Goal: Information Seeking & Learning: Learn about a topic

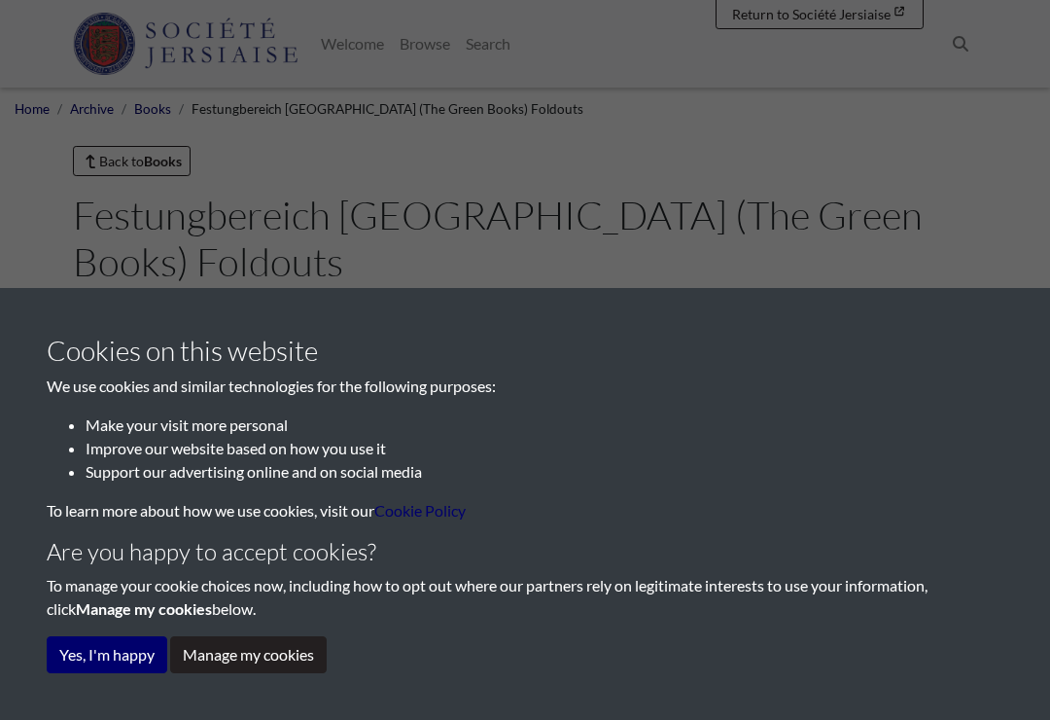
click at [124, 650] on button "Yes, I'm happy" at bounding box center [107, 654] width 121 height 37
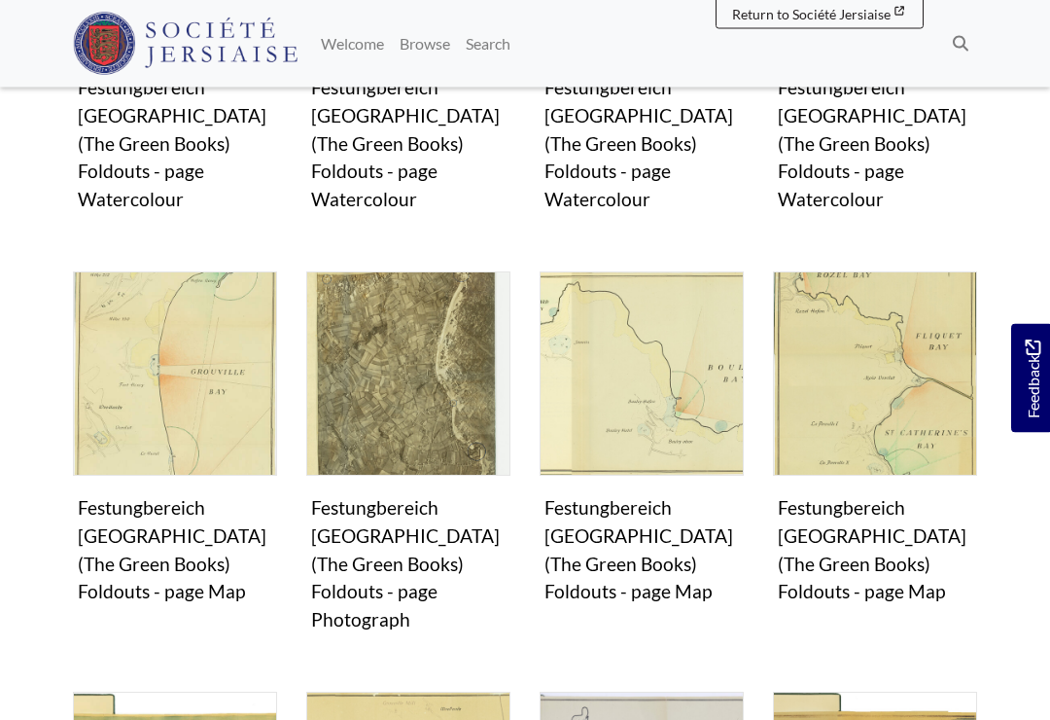
scroll to position [891, 0]
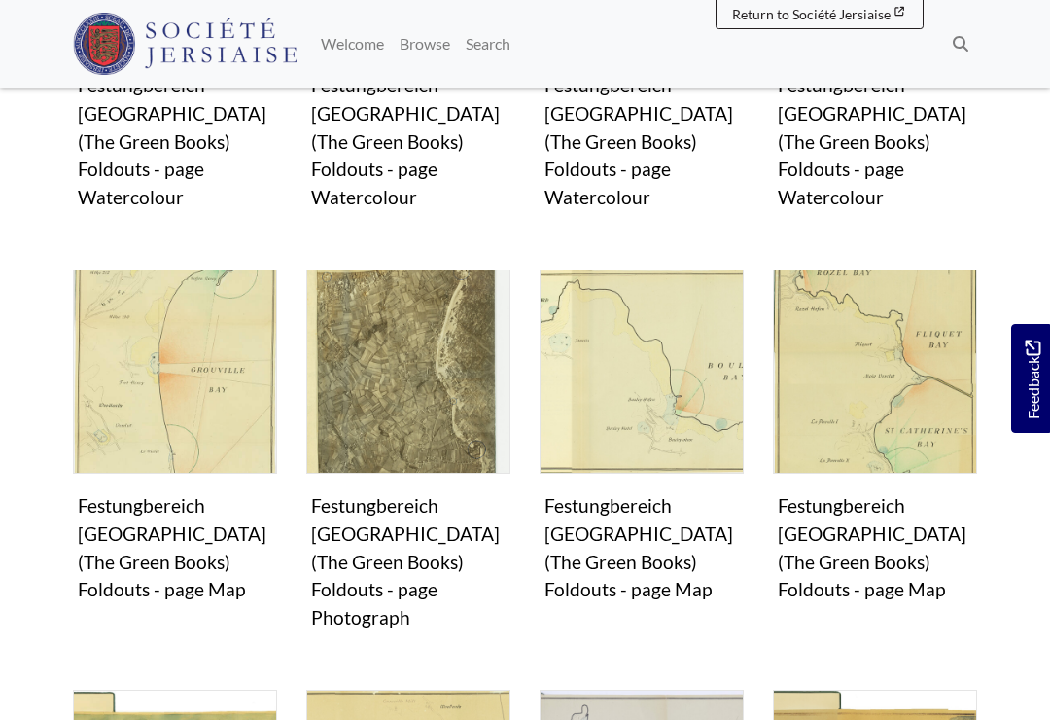
click at [672, 466] on figure "Books Festungbereich Jersey (The Green Books) Foldouts - page Map Image" at bounding box center [642, 438] width 204 height 339
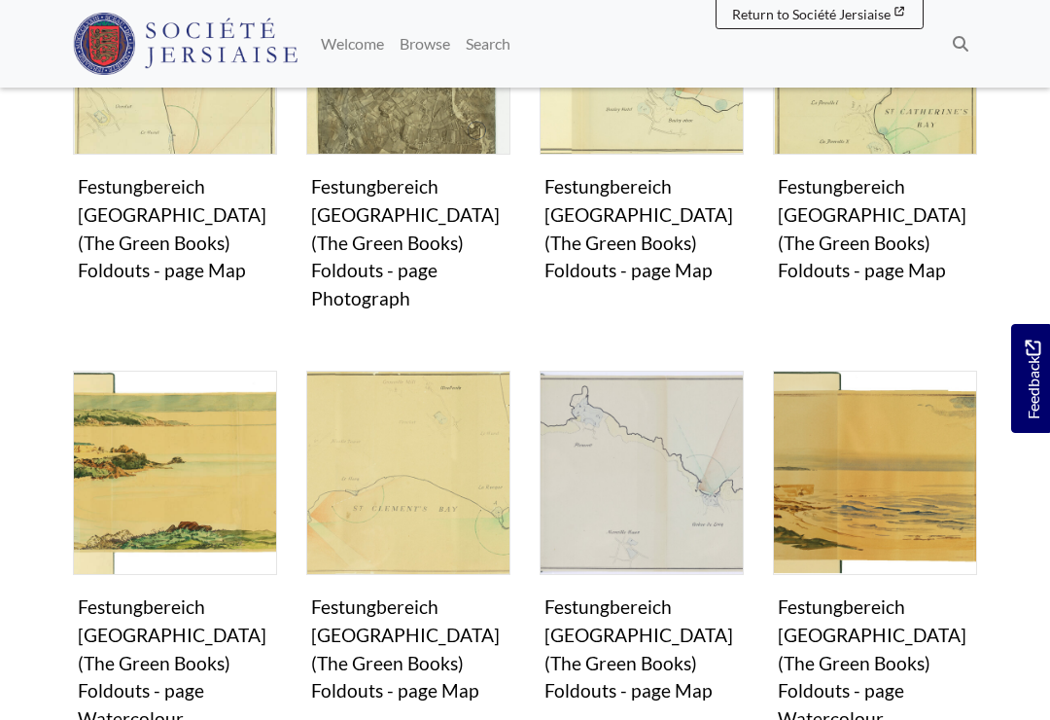
scroll to position [1195, 0]
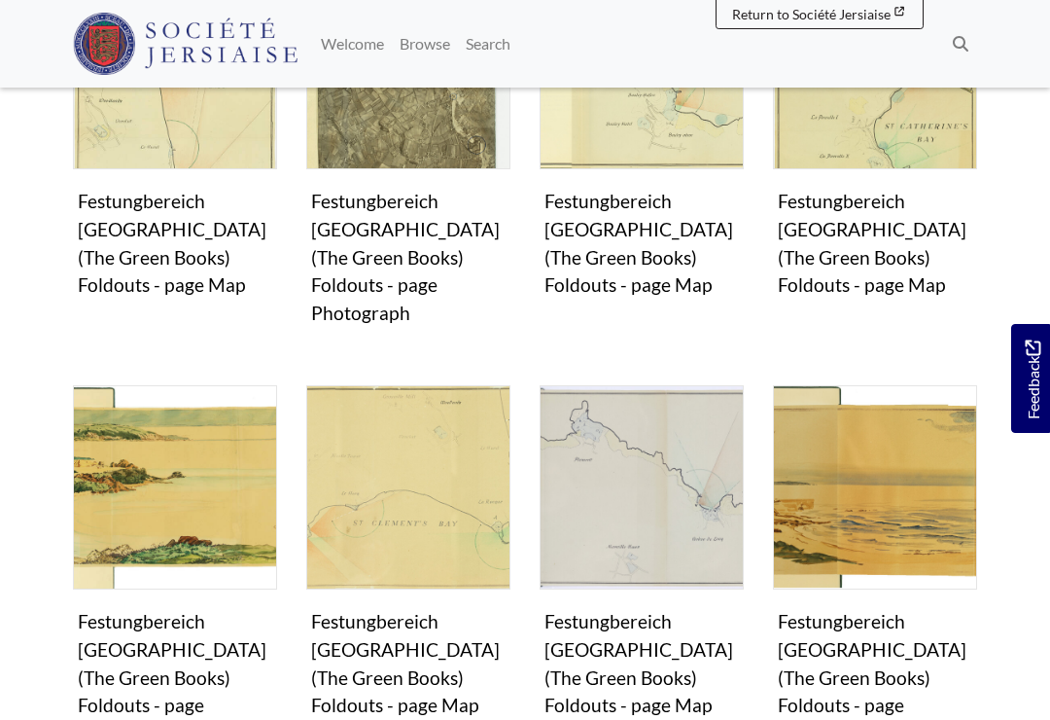
click at [687, 548] on figure "Books Festungbereich Jersey (The Green Books) Foldouts - page Map Image" at bounding box center [642, 554] width 204 height 339
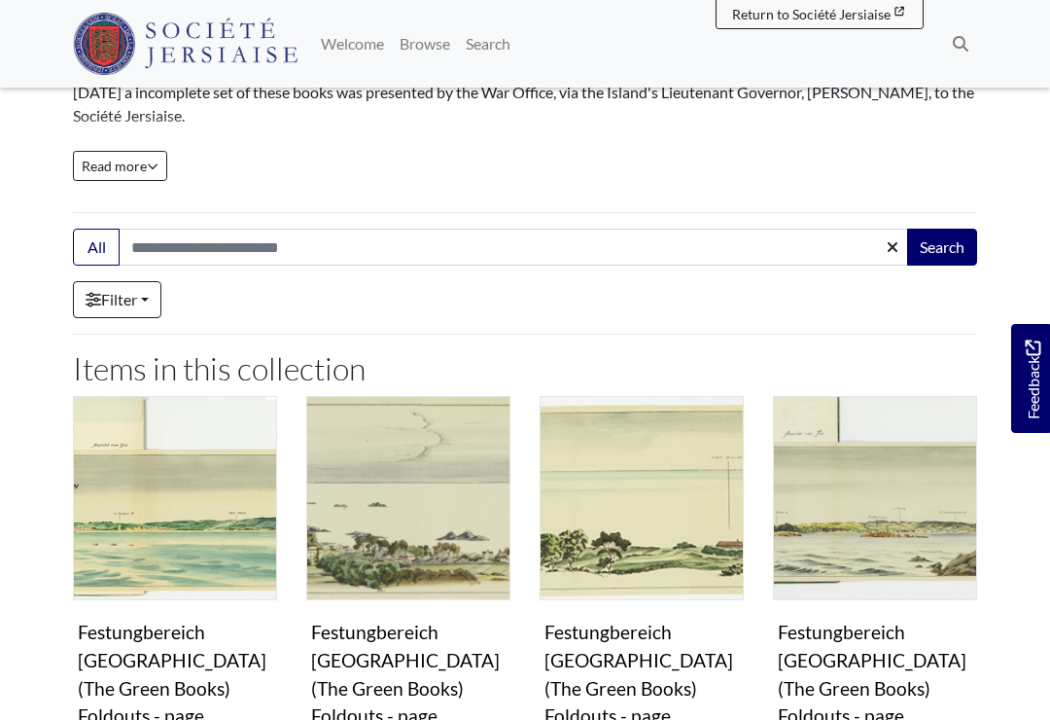
scroll to position [343, 0]
click at [145, 282] on link "Filter" at bounding box center [117, 300] width 89 height 37
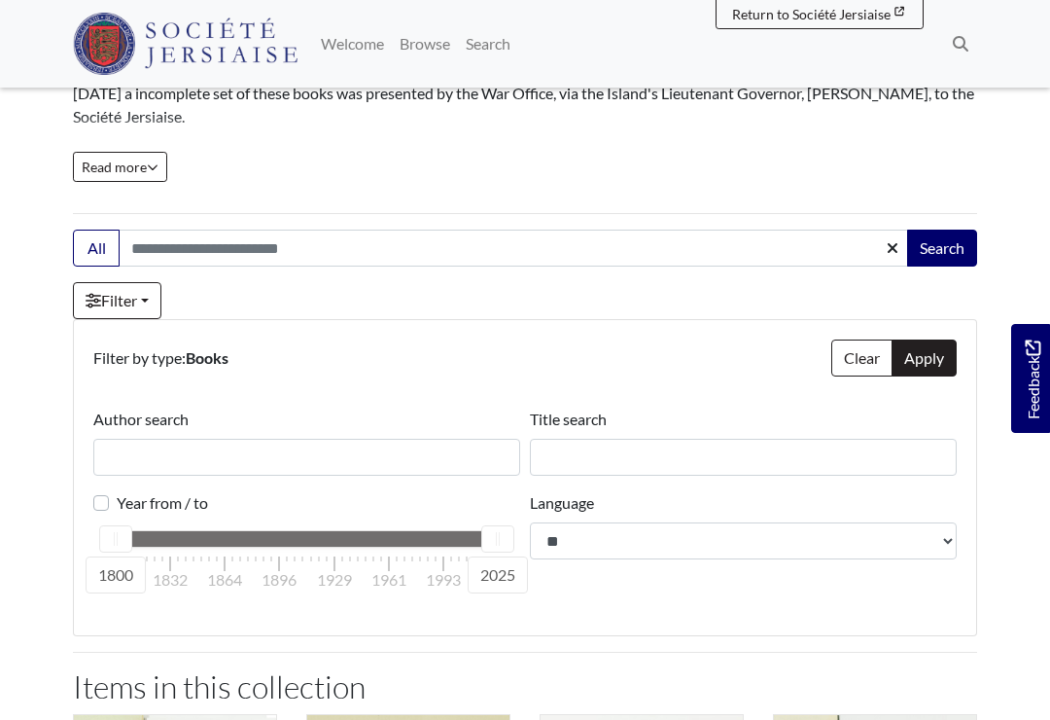
click at [153, 282] on link "Filter" at bounding box center [117, 300] width 89 height 37
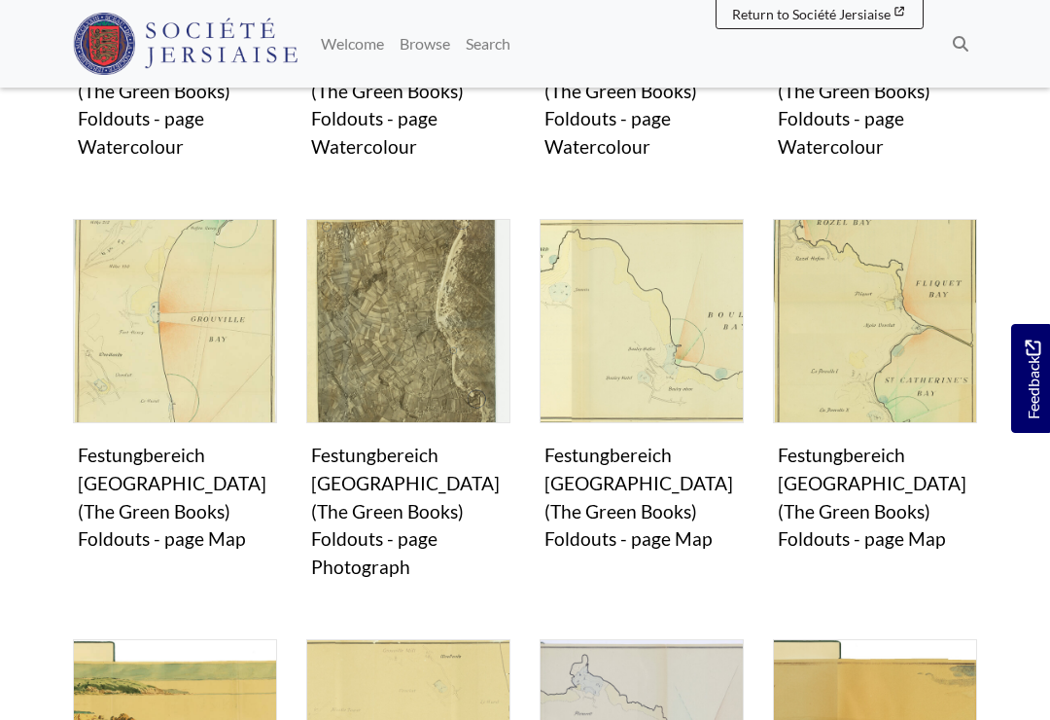
scroll to position [940, 0]
click at [666, 413] on figure "Books Festungbereich Jersey (The Green Books) Foldouts - page Map Image" at bounding box center [642, 389] width 204 height 339
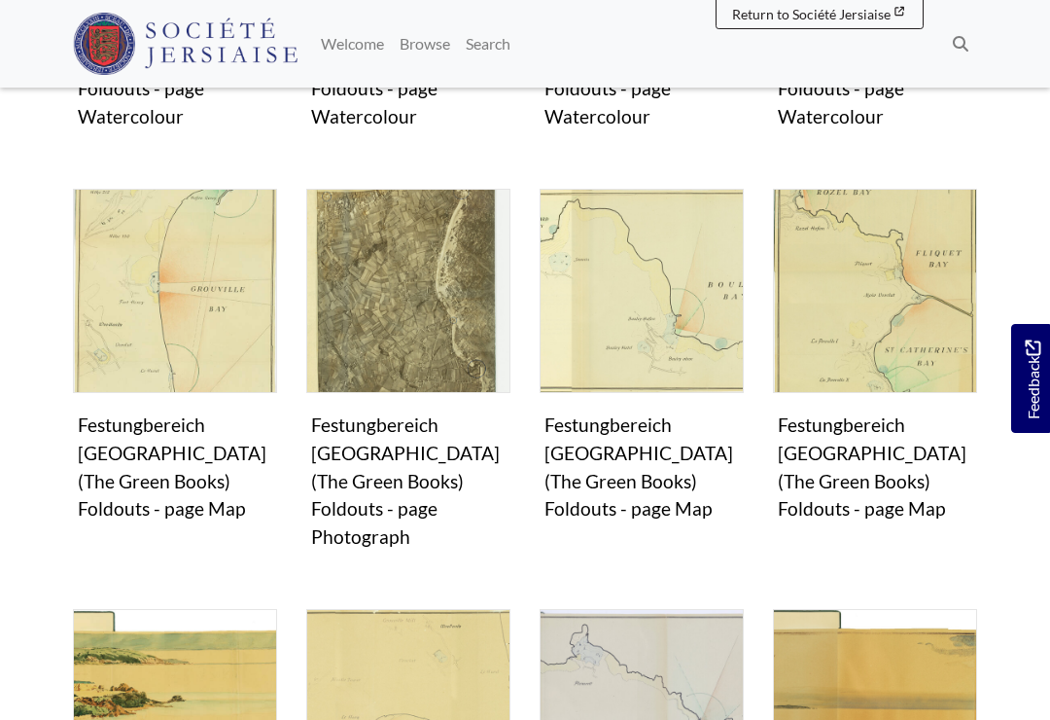
click at [380, 196] on img "Items in this Collection" at bounding box center [408, 291] width 204 height 204
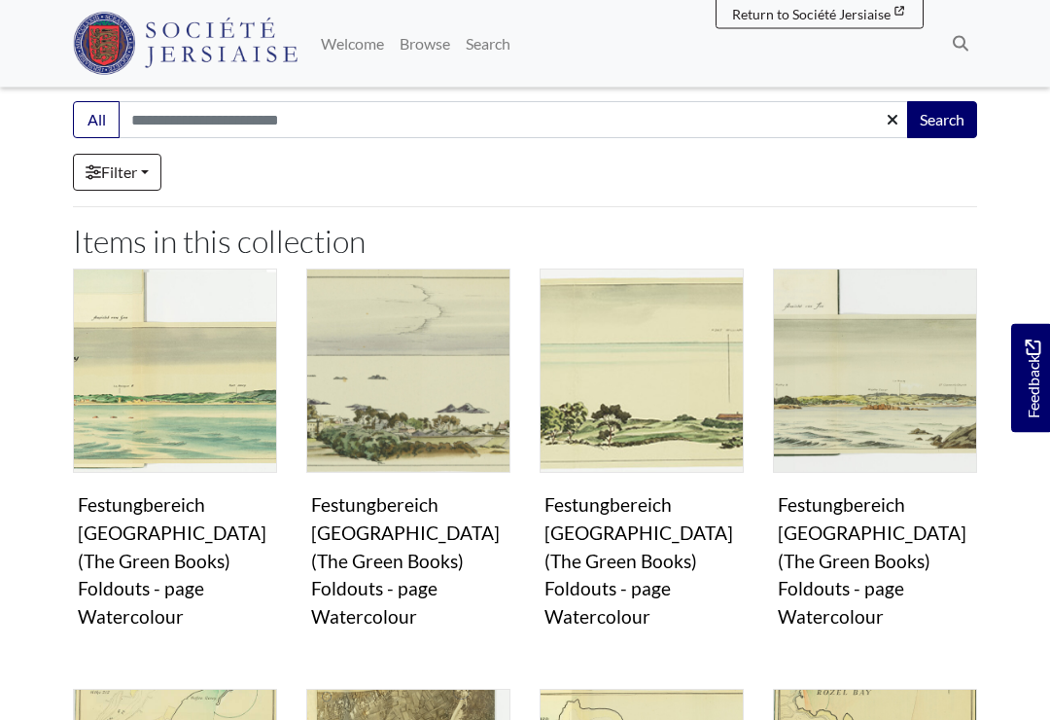
scroll to position [424, 0]
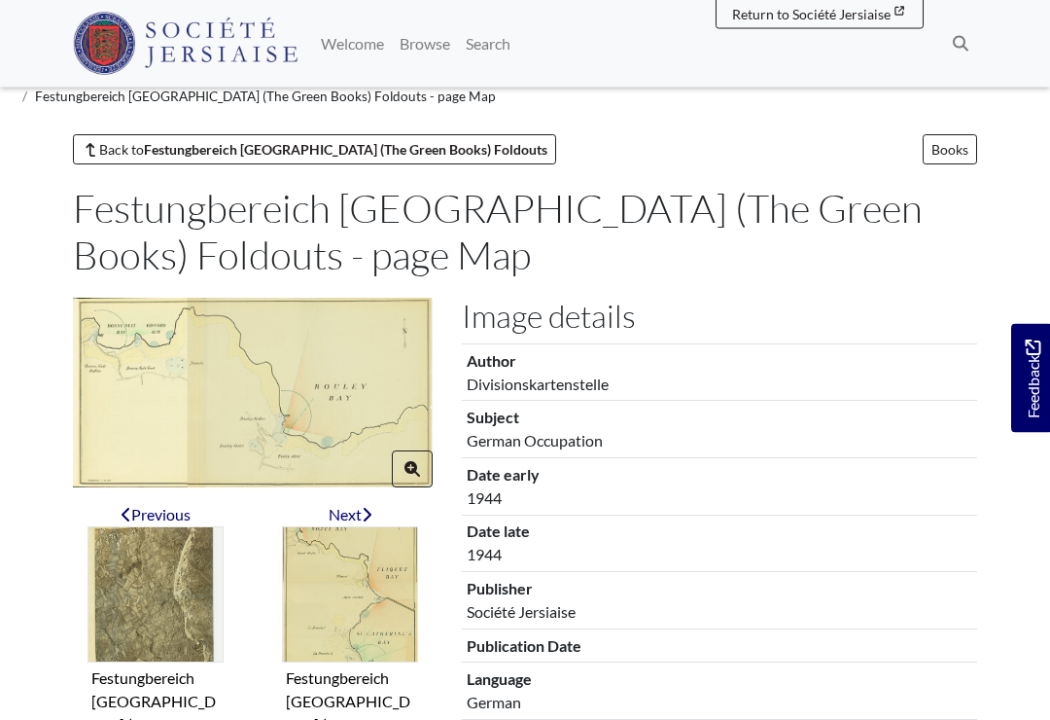
scroll to position [32, 0]
click at [177, 406] on img at bounding box center [253, 393] width 360 height 190
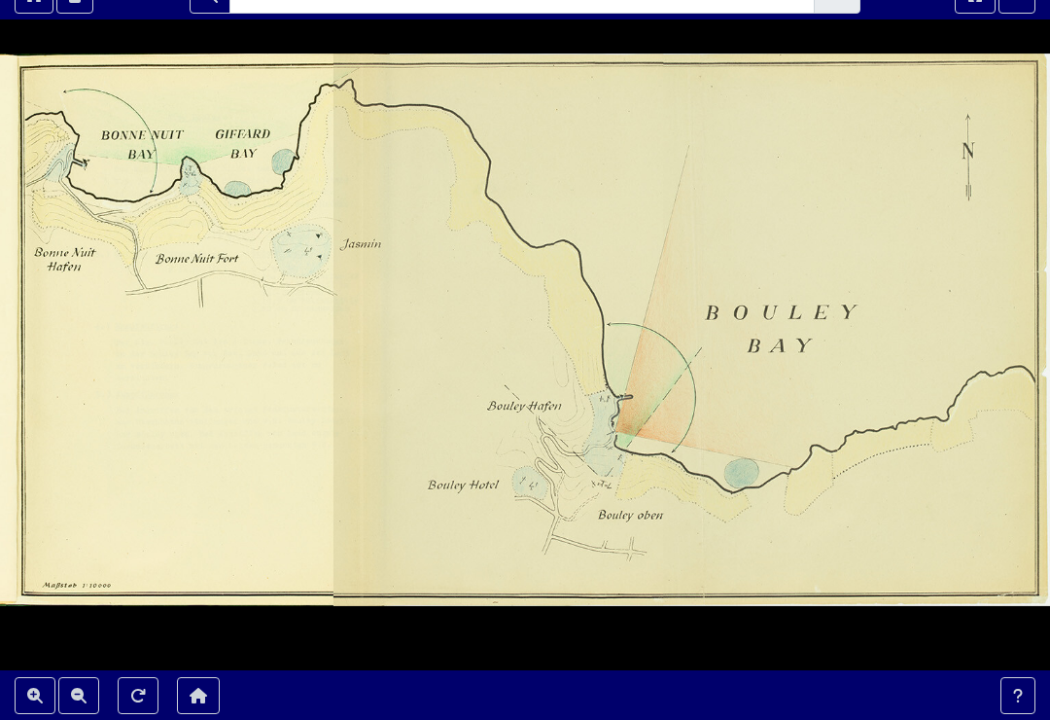
scroll to position [0, 0]
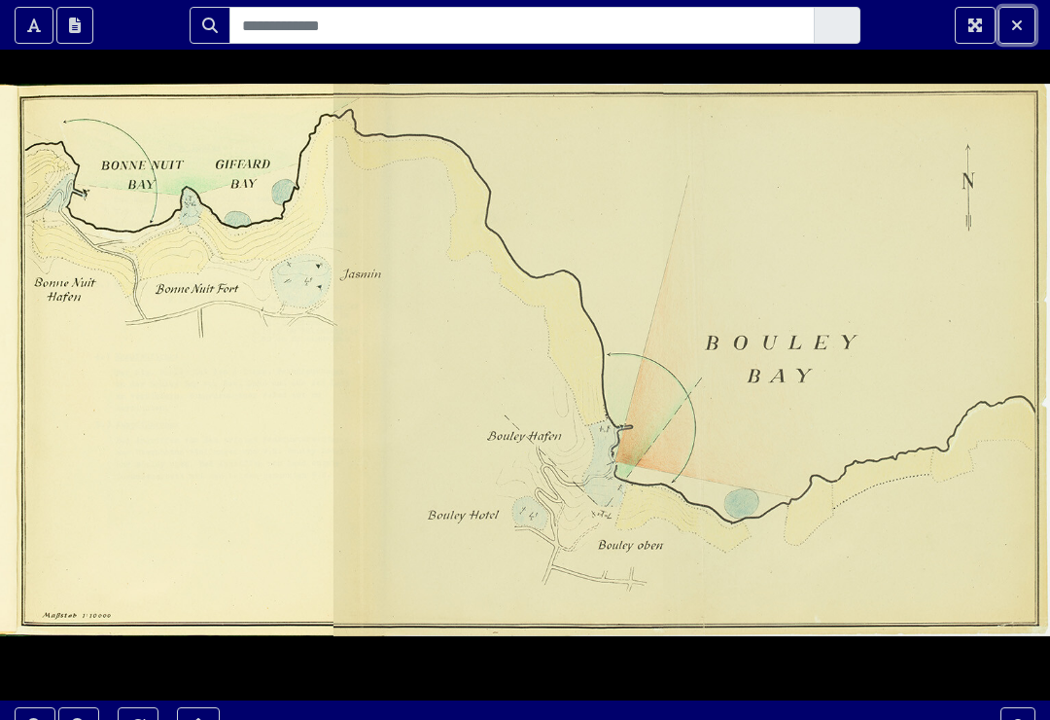
click at [1024, 14] on button "Exit Fullscreen" at bounding box center [1017, 25] width 37 height 37
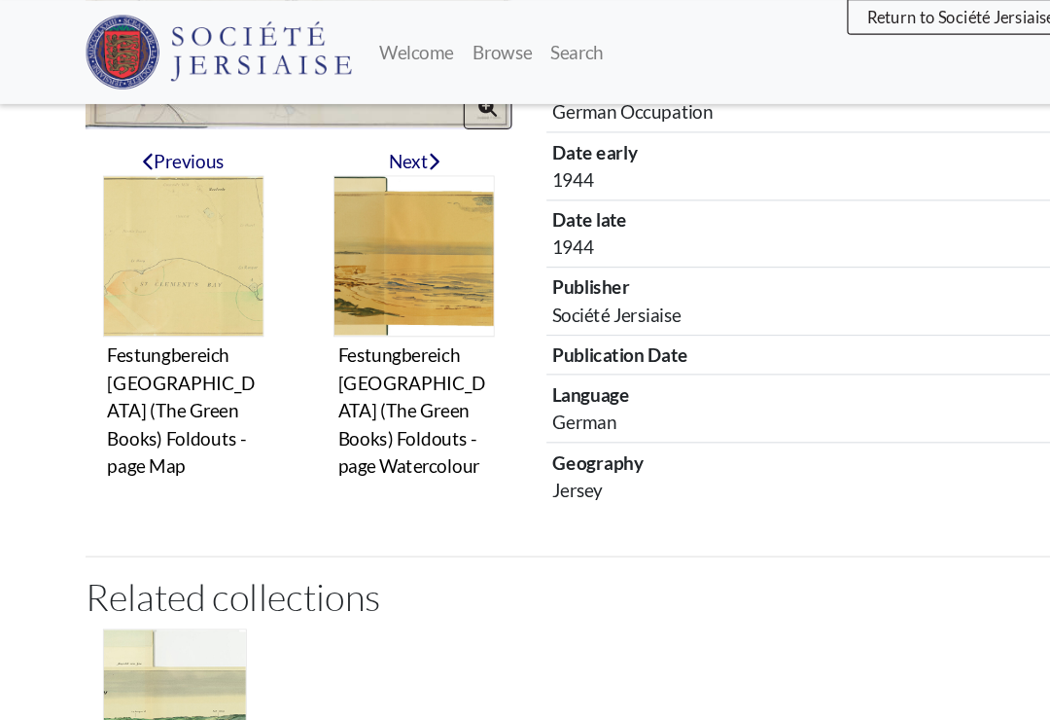
scroll to position [377, 0]
click at [161, 318] on figure "Festungbereich [GEOGRAPHIC_DATA] (The Green Books) Foldouts - page Map" at bounding box center [156, 279] width 136 height 261
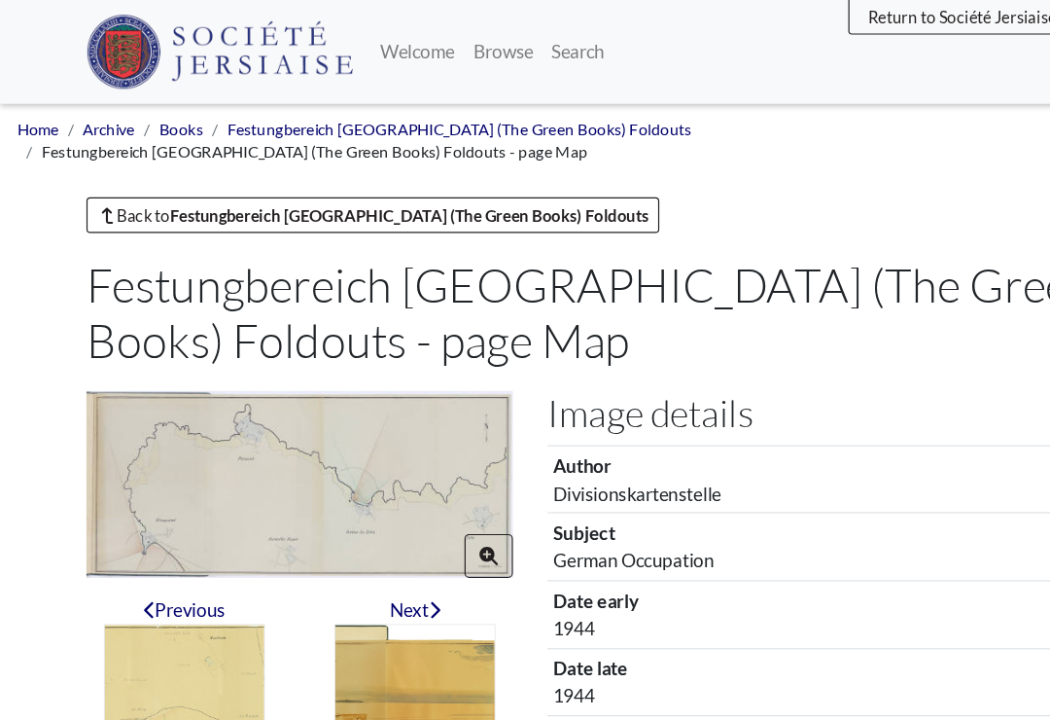
scroll to position [265, 0]
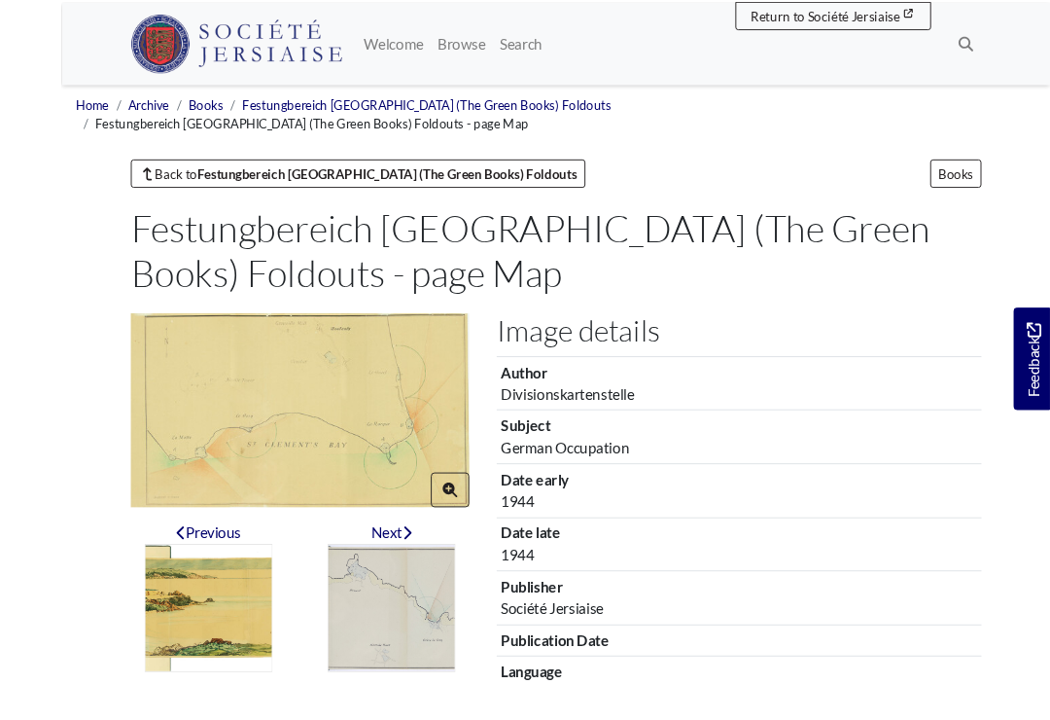
scroll to position [32, 0]
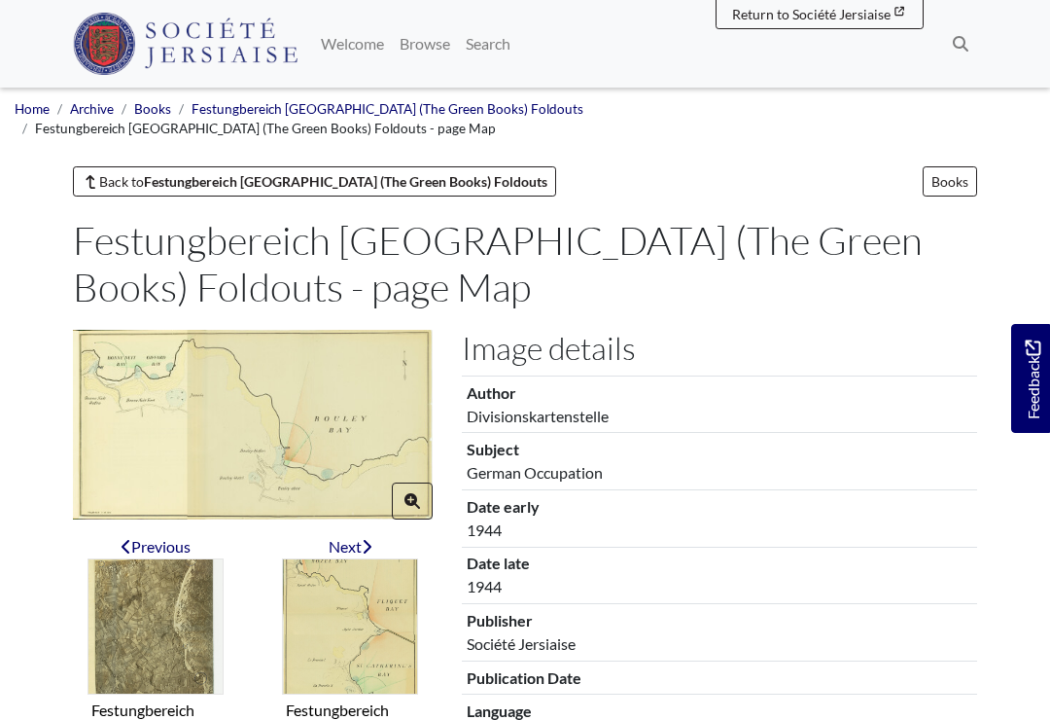
click at [292, 382] on img at bounding box center [253, 425] width 360 height 190
